Goal: Task Accomplishment & Management: Manage account settings

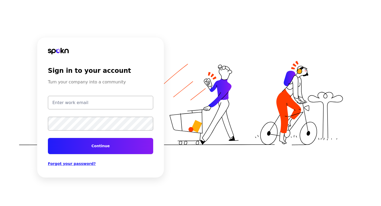
type input "test@getspokn.com"
click at [106, 146] on button "Continue" at bounding box center [100, 146] width 105 height 16
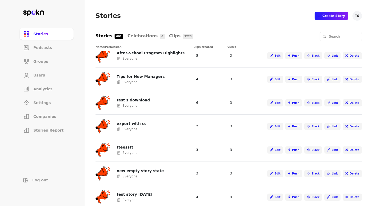
scroll to position [963, 0]
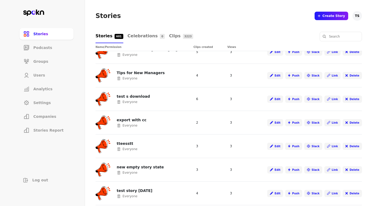
click at [54, 120] on li "Companies" at bounding box center [47, 116] width 54 height 12
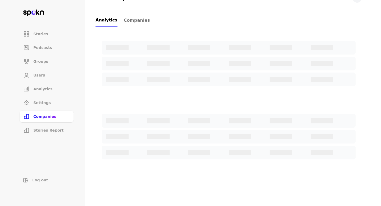
scroll to position [196, 0]
click at [140, 15] on link "Companies" at bounding box center [137, 20] width 26 height 13
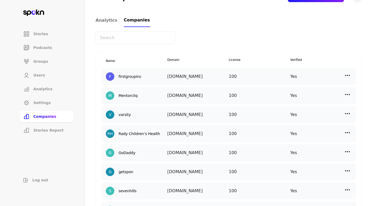
click at [140, 17] on span "Companies" at bounding box center [137, 20] width 26 height 6
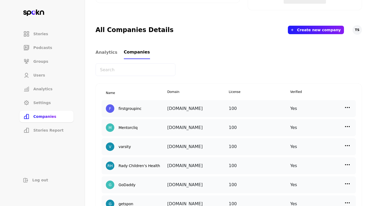
scroll to position [154, 0]
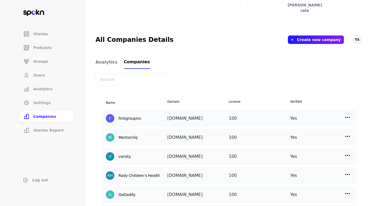
click at [145, 79] on input "text" at bounding box center [135, 79] width 80 height 13
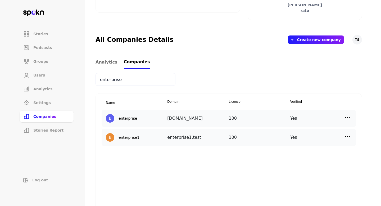
type input "enterprise"
click at [344, 135] on img at bounding box center [347, 136] width 6 height 6
click at [301, 148] on div "Edit" at bounding box center [302, 147] width 53 height 12
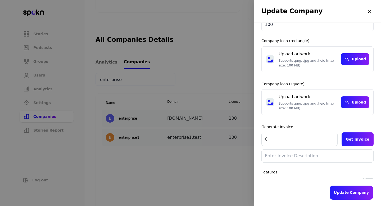
scroll to position [90, 0]
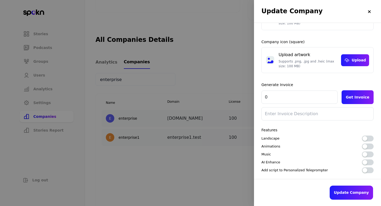
click at [365, 140] on div "button" at bounding box center [364, 138] width 5 height 5
click at [368, 171] on button "button" at bounding box center [368, 170] width 12 height 6
click at [358, 188] on button "Update Company" at bounding box center [350, 192] width 43 height 14
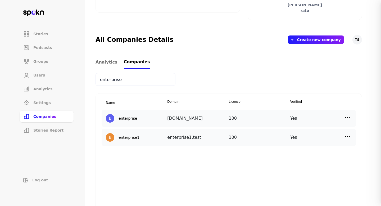
scroll to position [49, 0]
click at [347, 134] on img at bounding box center [347, 136] width 6 height 6
click at [294, 148] on div "Edit" at bounding box center [302, 147] width 53 height 12
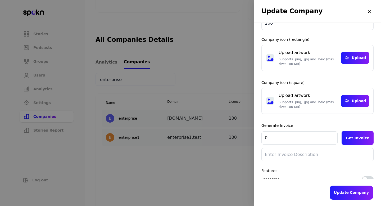
scroll to position [90, 0]
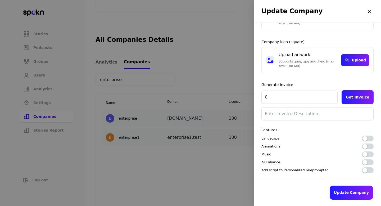
click at [173, 174] on div at bounding box center [190, 103] width 381 height 206
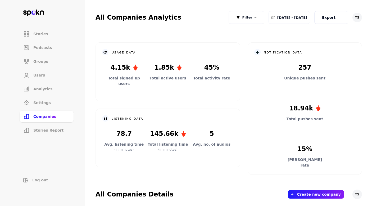
click at [60, 117] on li "Companies" at bounding box center [47, 116] width 54 height 12
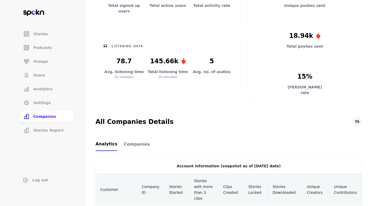
scroll to position [91, 0]
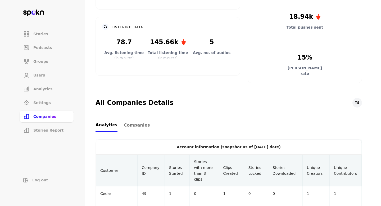
click at [132, 126] on span "Companies" at bounding box center [137, 125] width 26 height 6
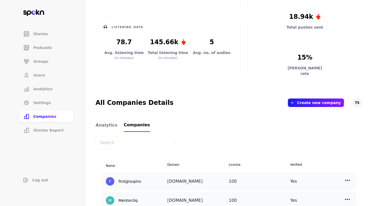
click at [130, 139] on input "text" at bounding box center [135, 142] width 80 height 13
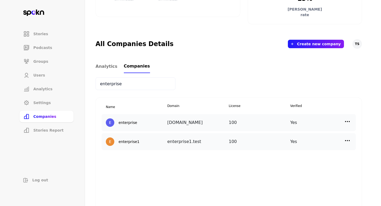
scroll to position [153, 0]
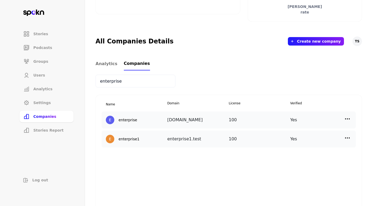
type input "enterprise"
click at [347, 138] on img at bounding box center [347, 138] width 6 height 6
click at [293, 151] on p "Edit" at bounding box center [290, 149] width 7 height 6
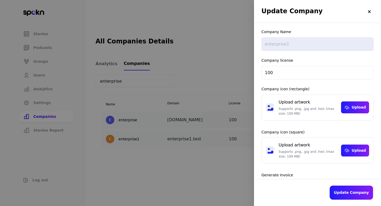
scroll to position [90, 0]
